Goal: Transaction & Acquisition: Purchase product/service

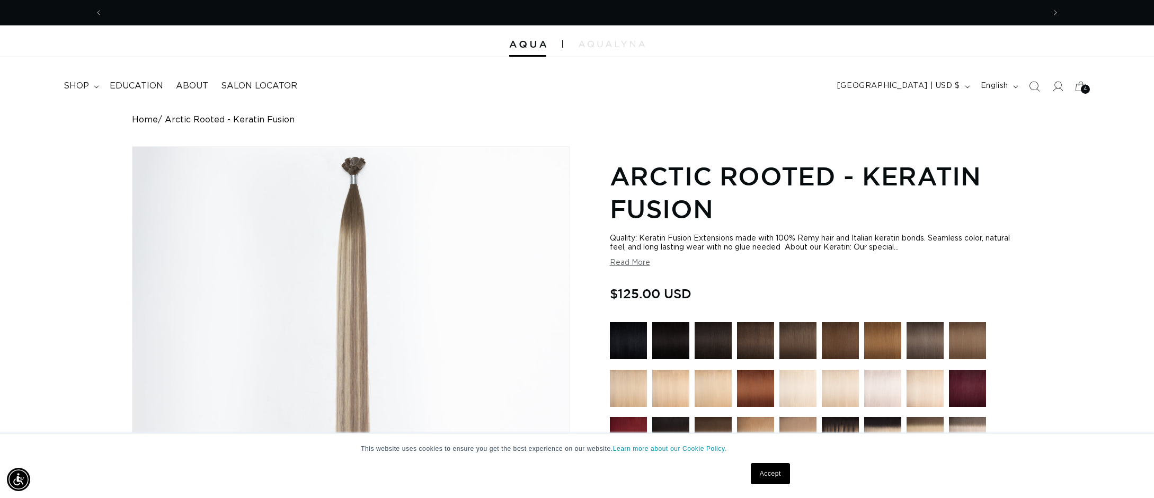
scroll to position [0, 942]
click at [1083, 88] on span "4" at bounding box center [1085, 89] width 4 height 9
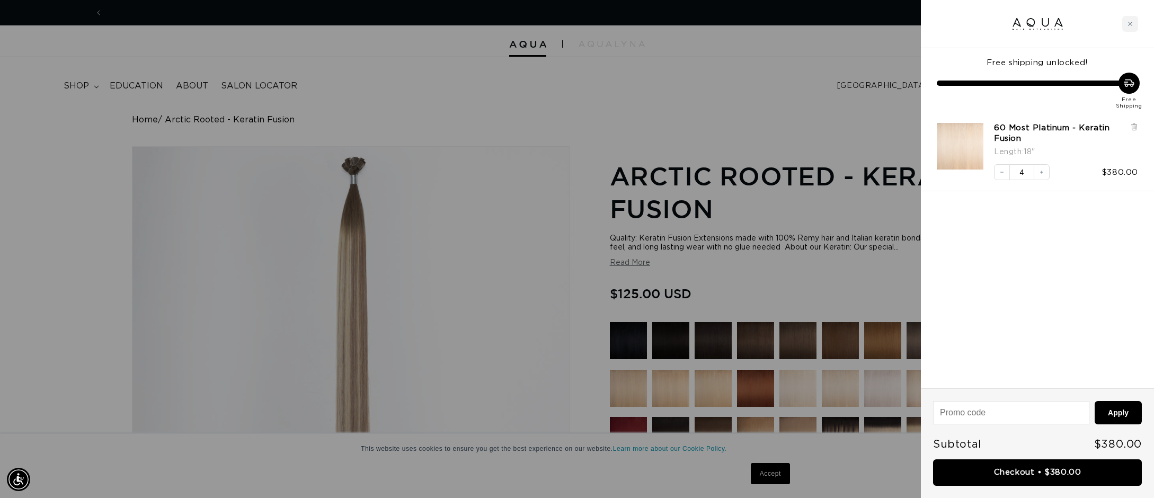
scroll to position [0, 1884]
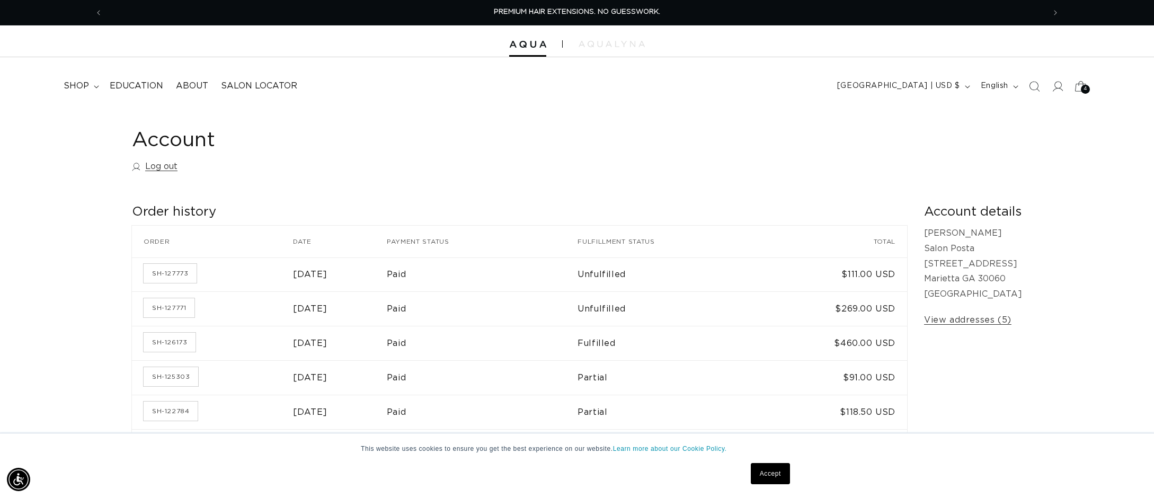
click at [1078, 91] on icon at bounding box center [1080, 86] width 25 height 25
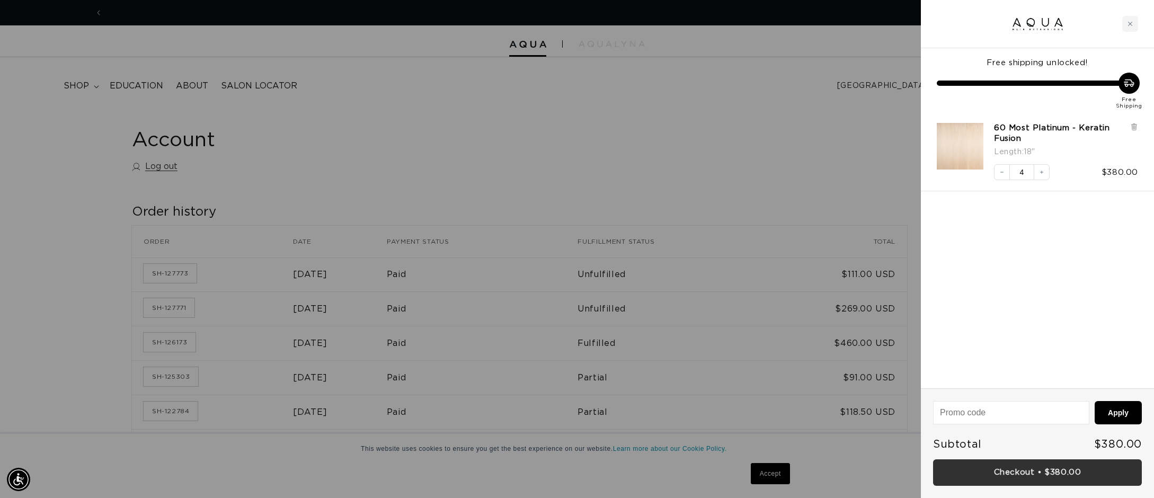
scroll to position [0, 1884]
click at [1013, 475] on link "Checkout • $380.00" at bounding box center [1037, 472] width 209 height 27
